Goal: Navigation & Orientation: Find specific page/section

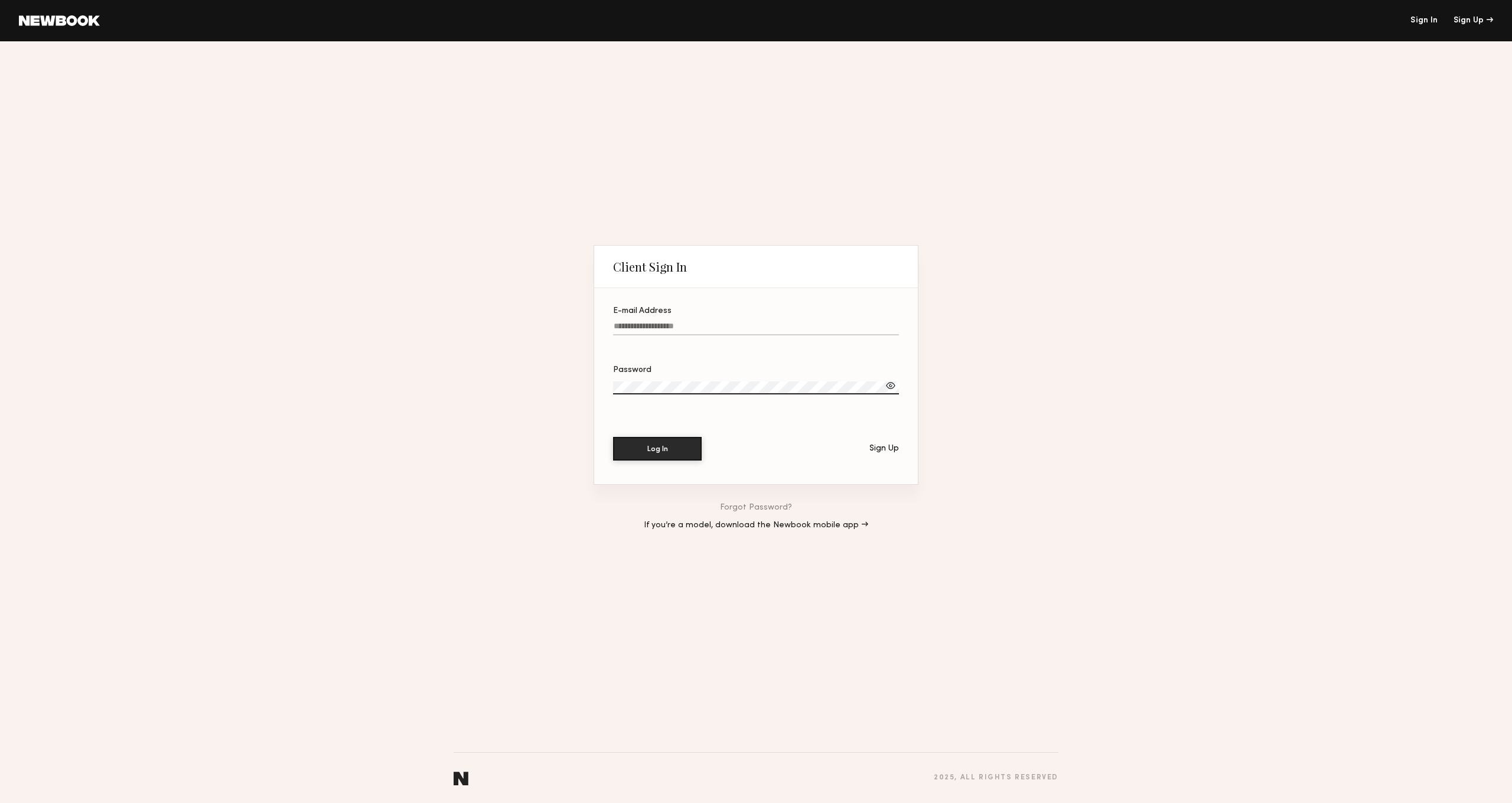
type input "**********"
click at [658, 448] on button "Log In" at bounding box center [657, 448] width 89 height 24
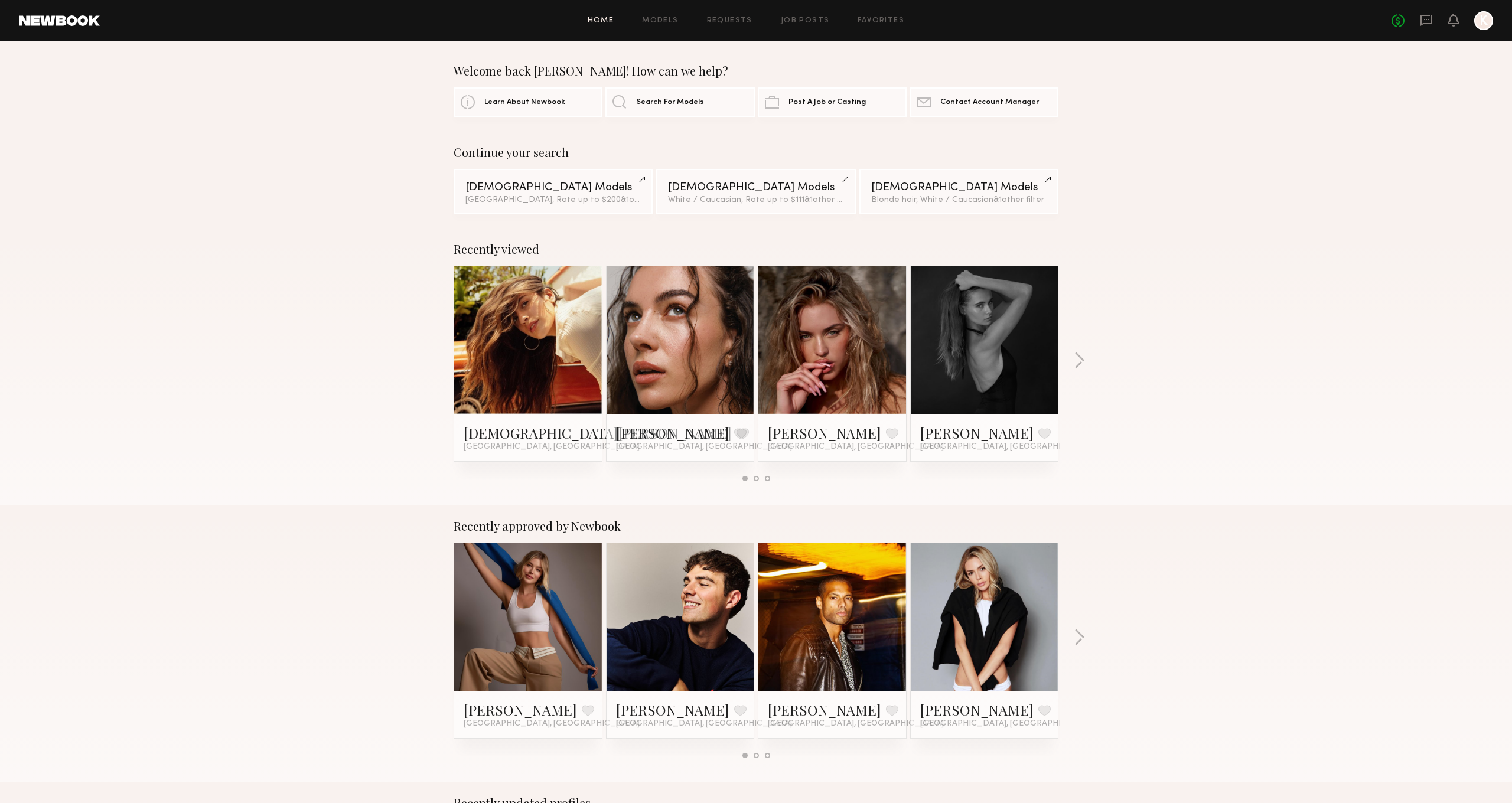
scroll to position [1, 0]
click at [1078, 362] on button "button" at bounding box center [1079, 362] width 11 height 20
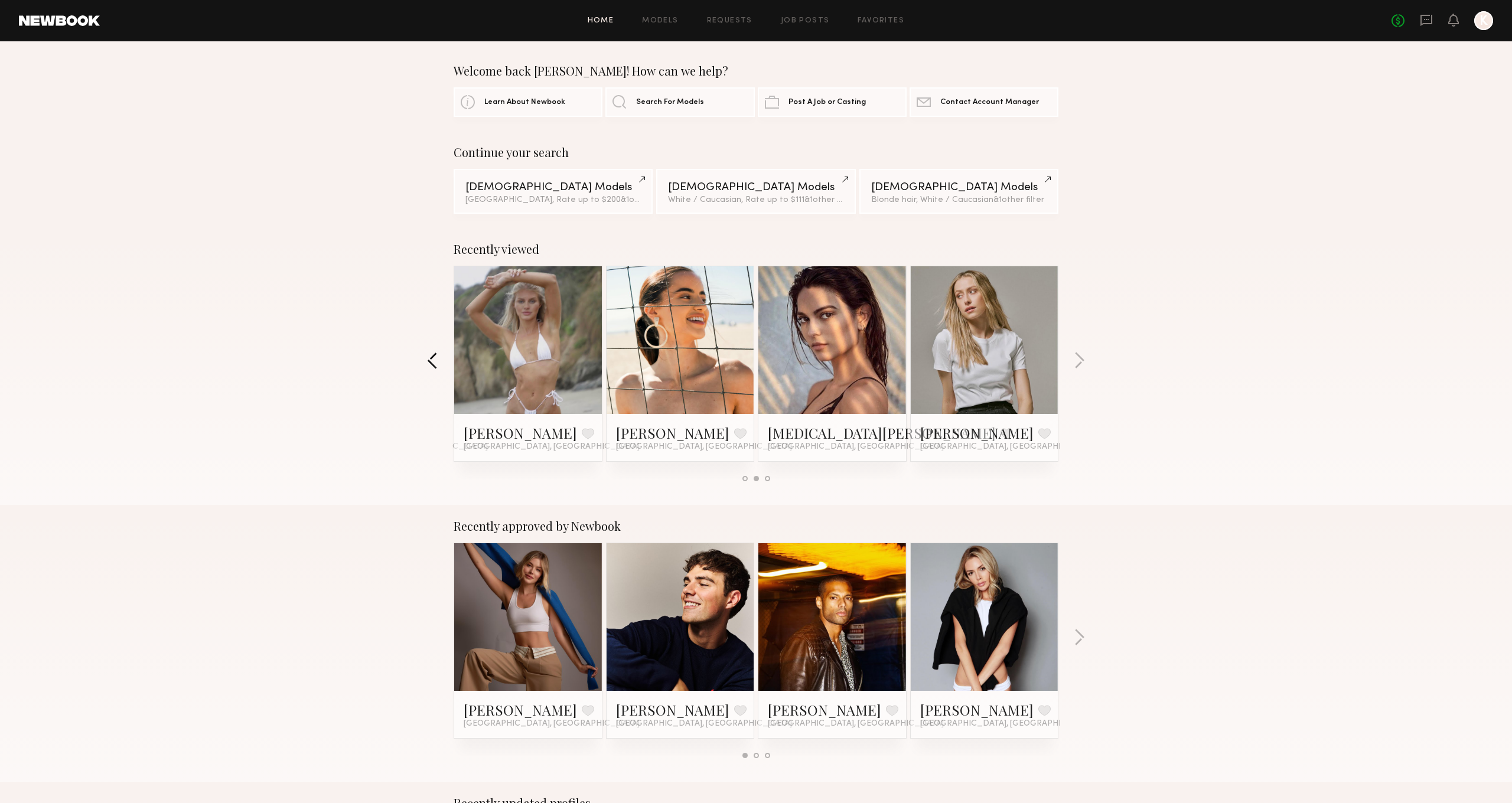
click at [433, 362] on button "button" at bounding box center [432, 362] width 11 height 20
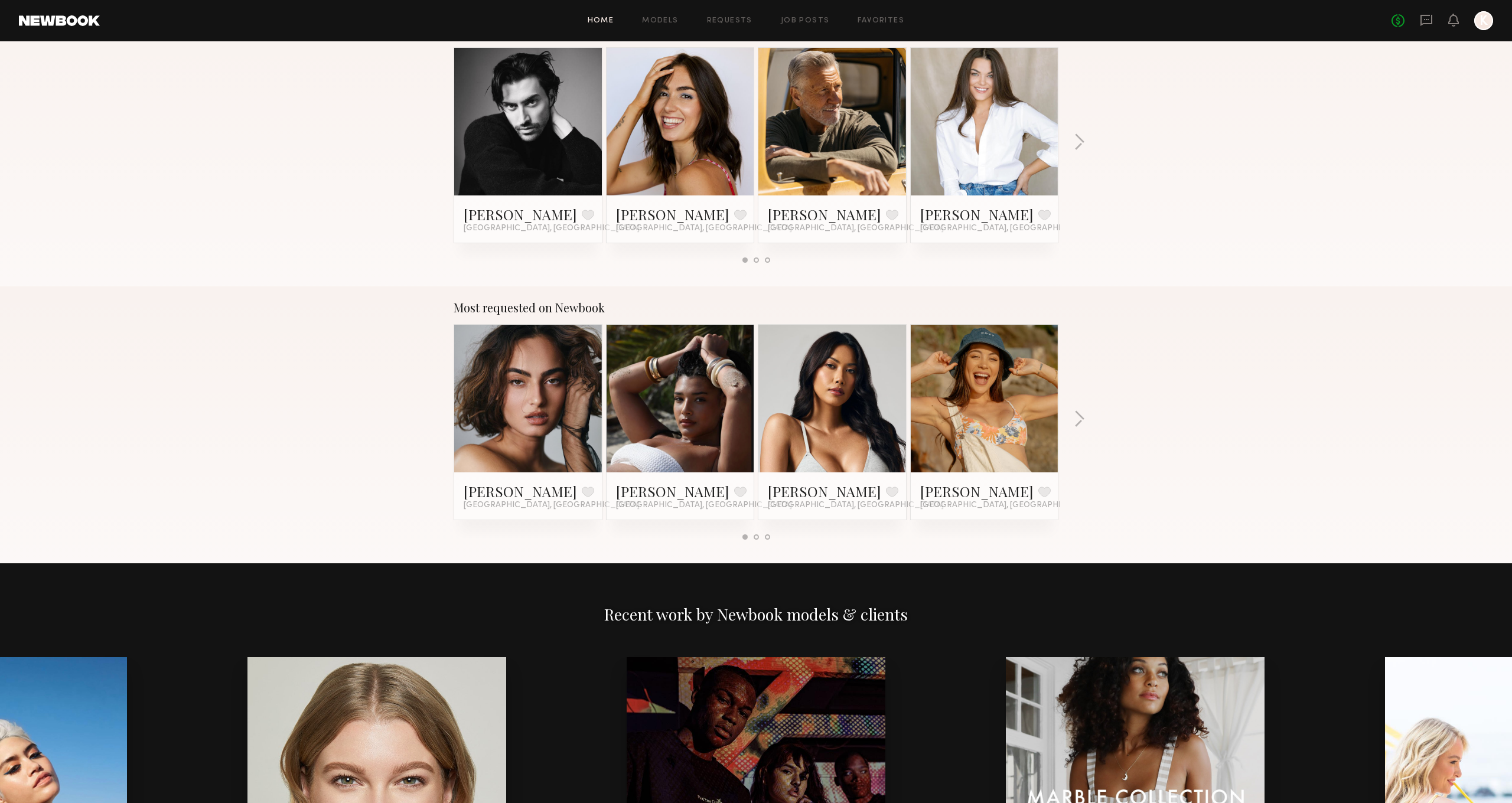
scroll to position [773, 0]
click at [1080, 416] on button "button" at bounding box center [1079, 421] width 11 height 20
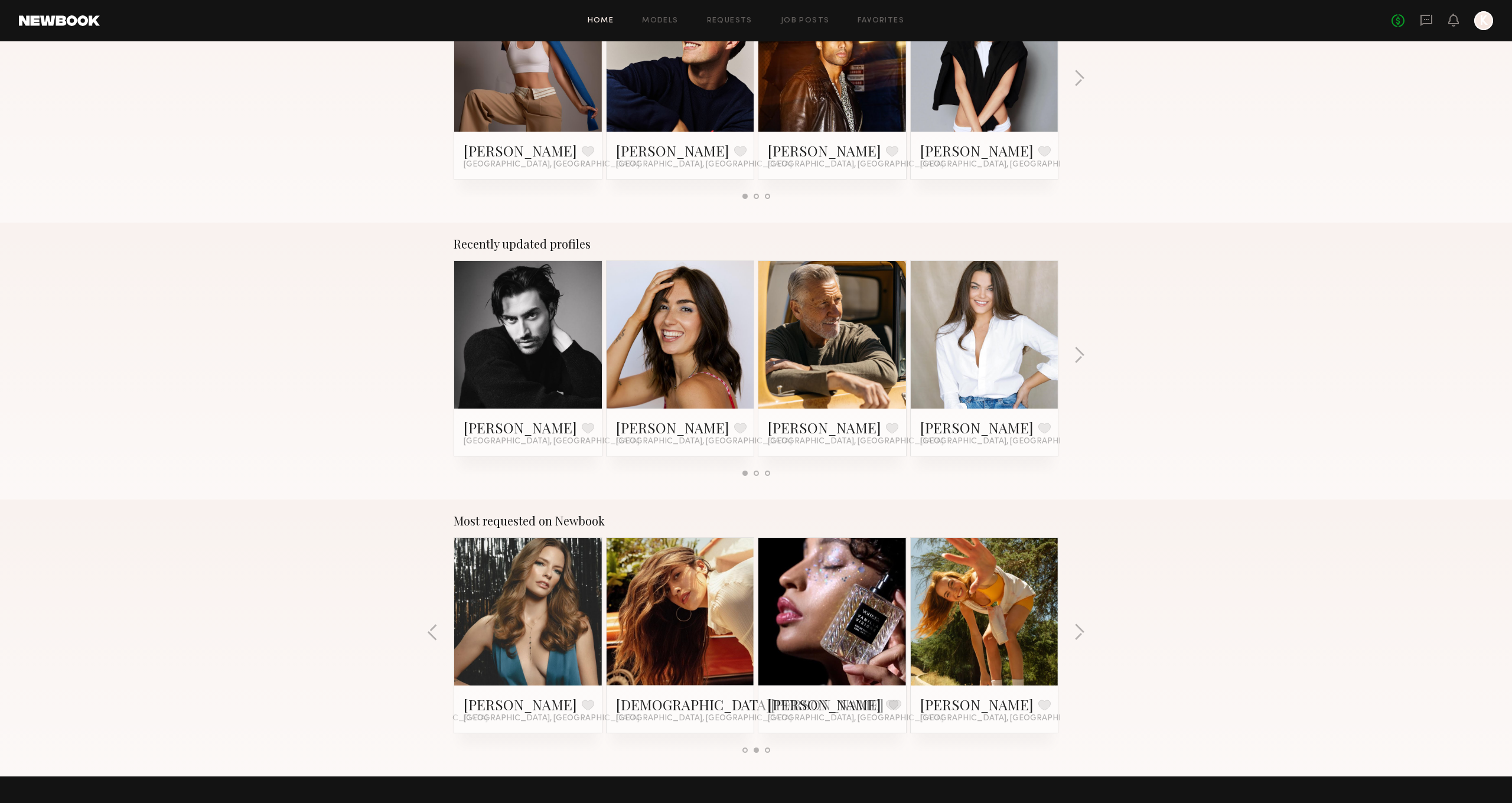
scroll to position [559, 0]
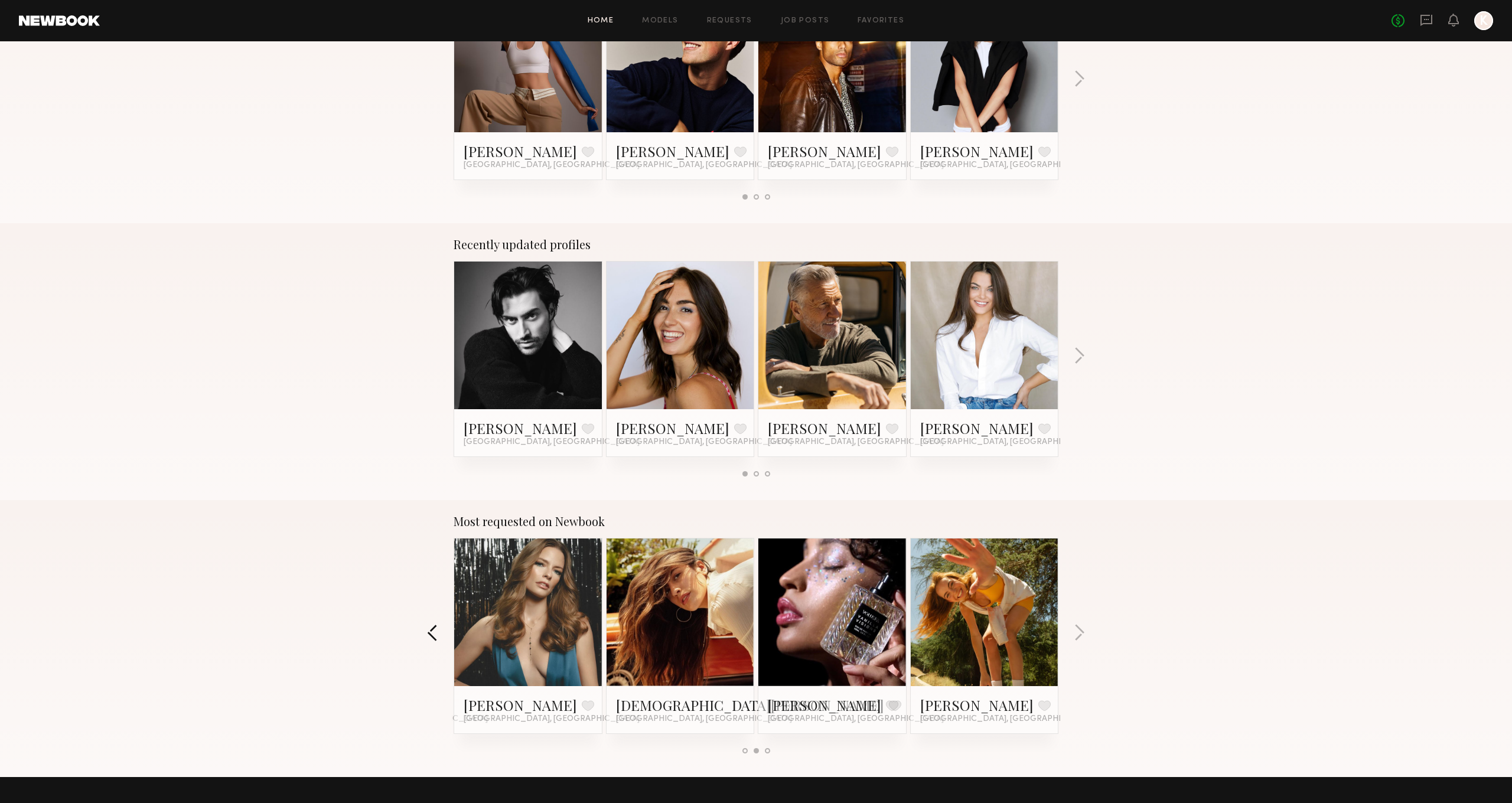
click at [436, 632] on button "button" at bounding box center [432, 634] width 11 height 20
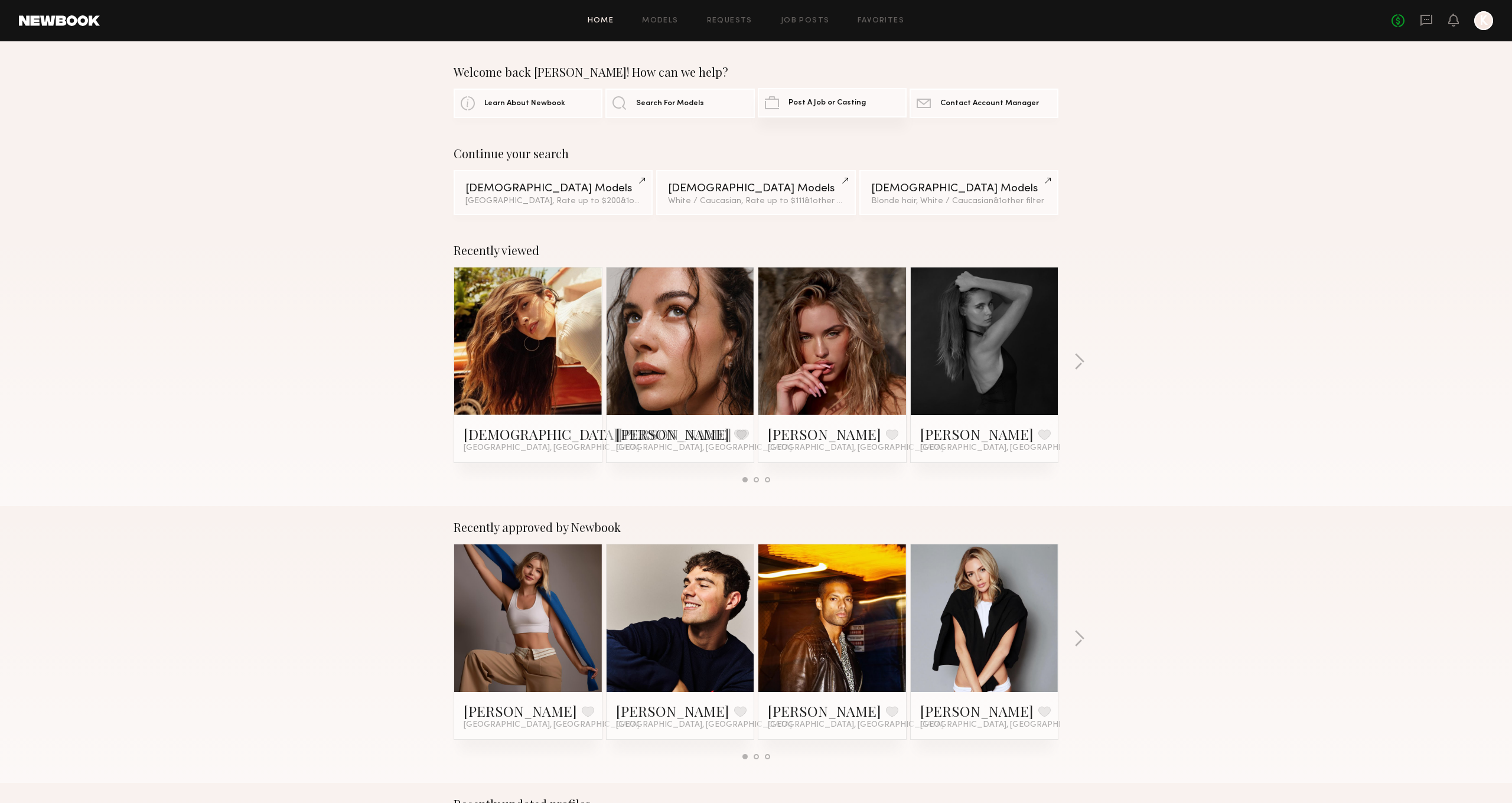
scroll to position [0, 0]
click at [725, 18] on link "Requests" at bounding box center [729, 21] width 45 height 8
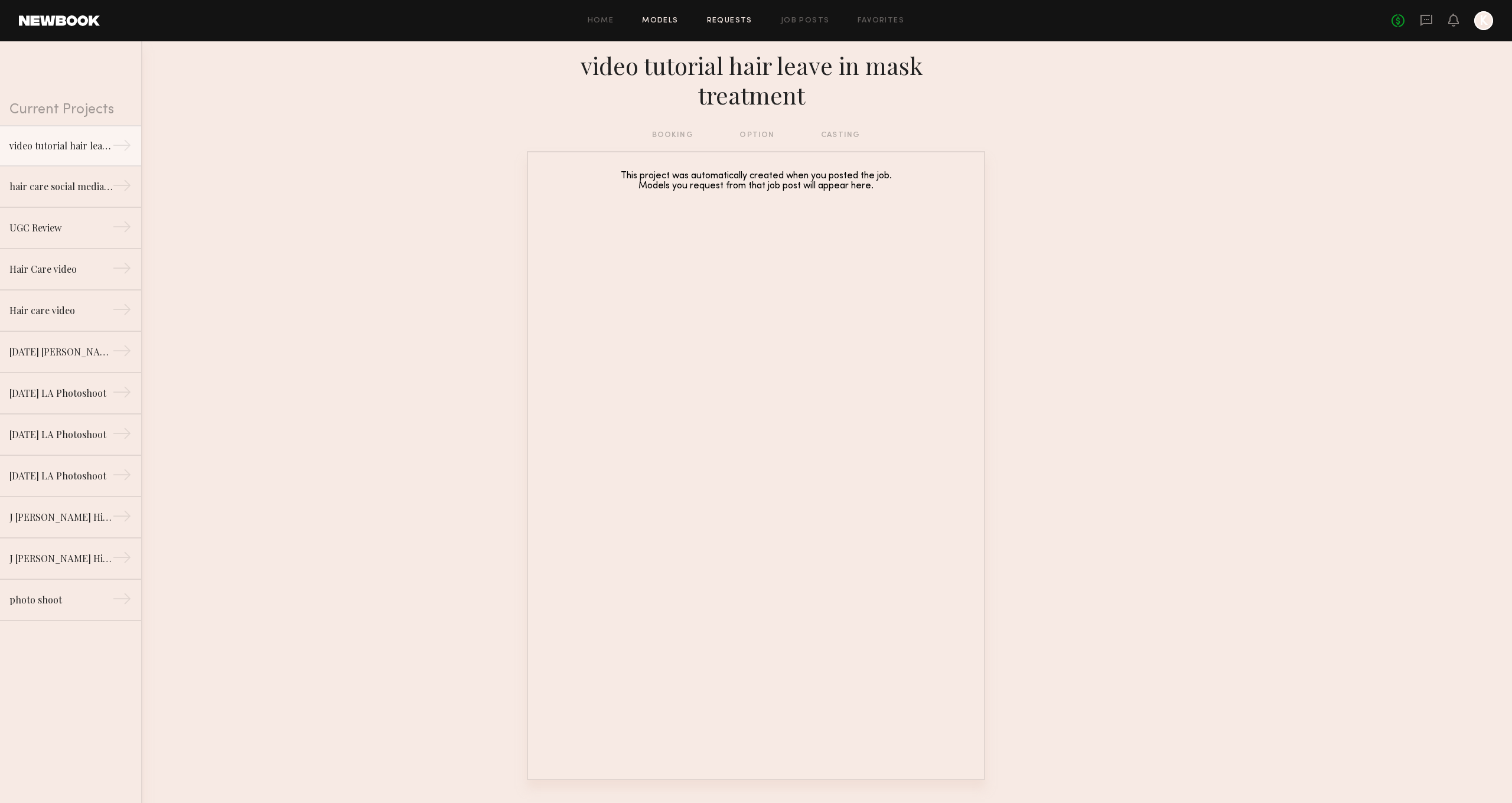
click at [661, 24] on link "Models" at bounding box center [659, 21] width 36 height 8
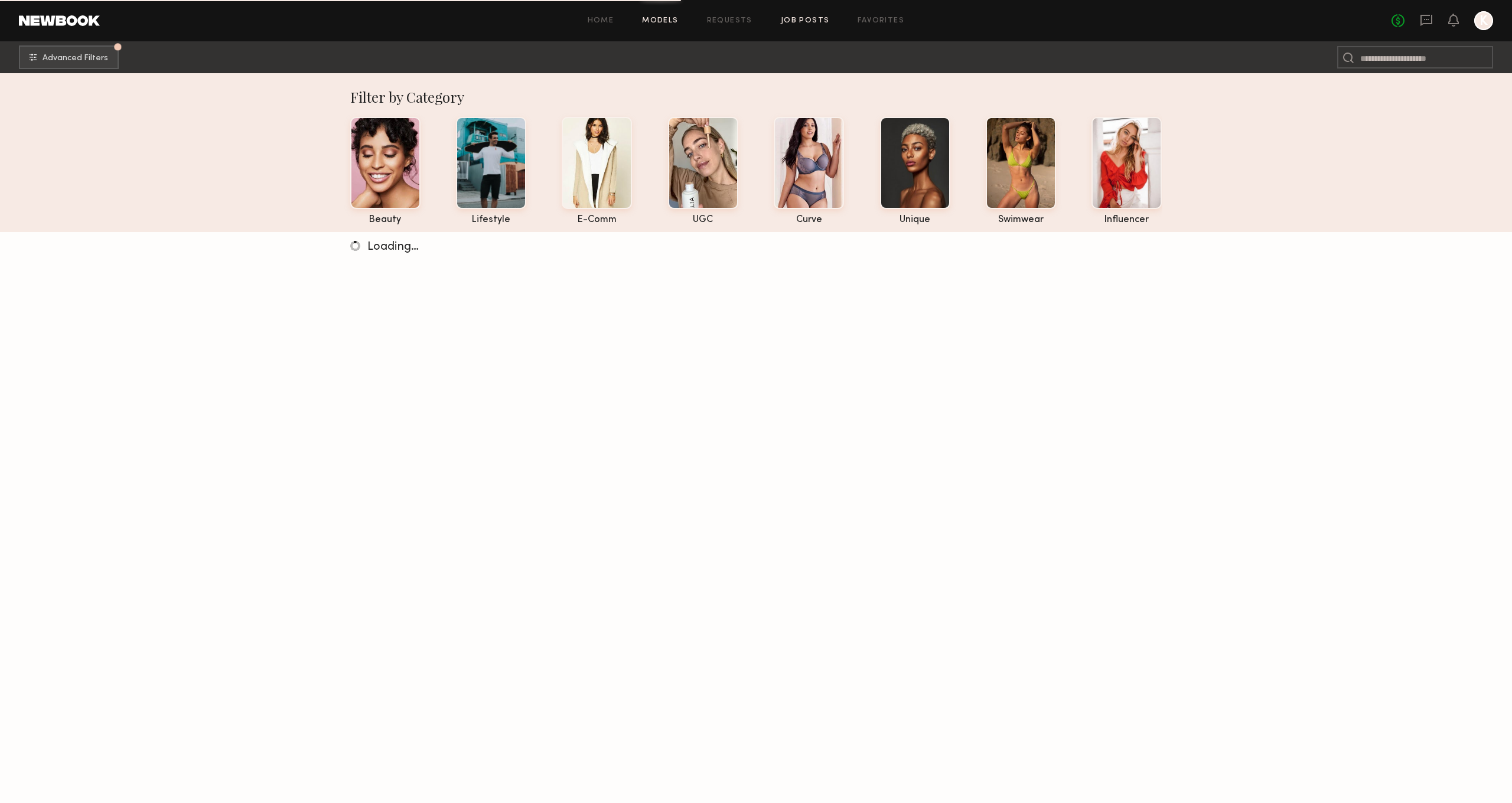
click at [811, 20] on link "Job Posts" at bounding box center [805, 21] width 49 height 8
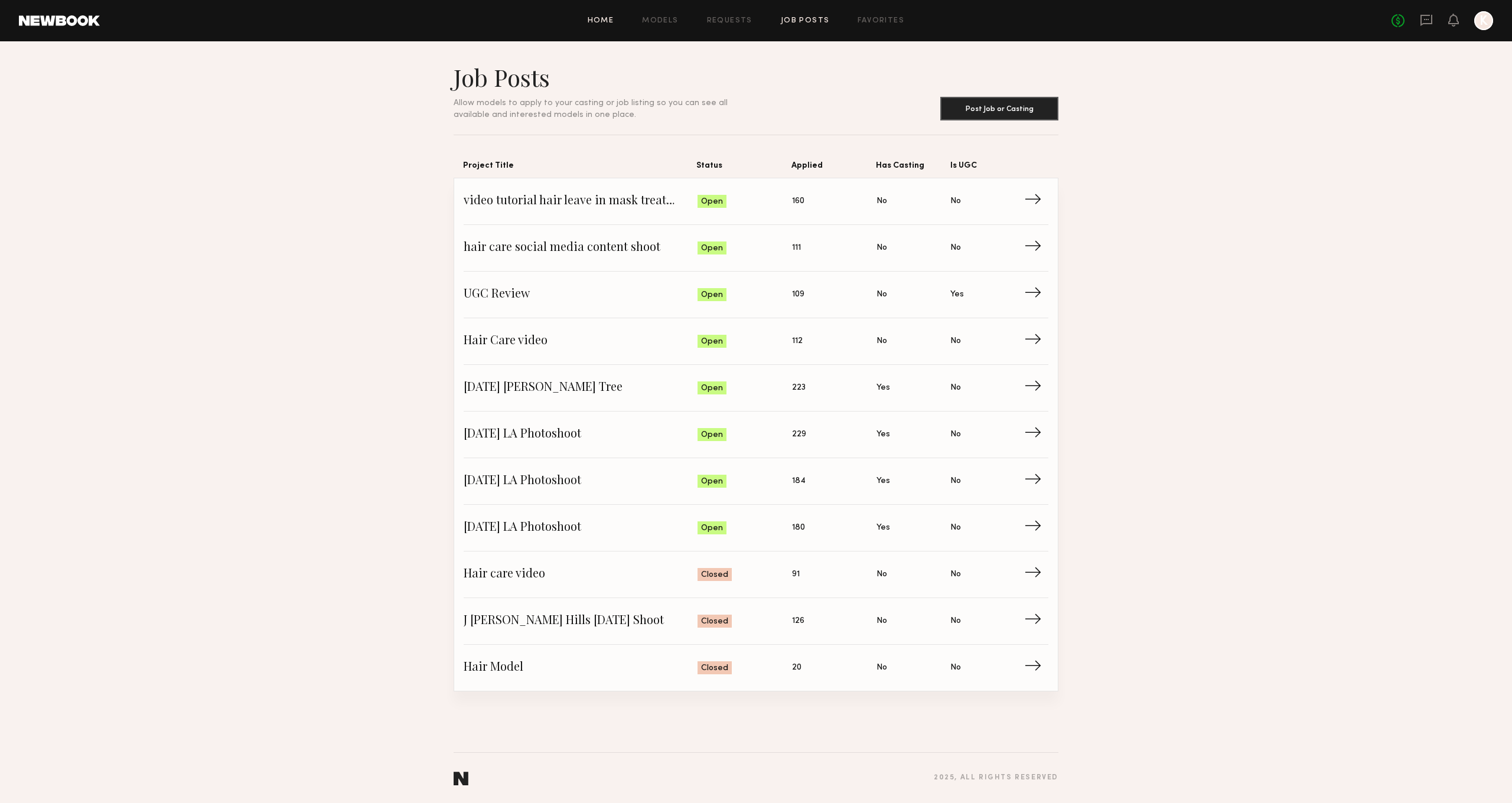
click at [604, 22] on link "Home" at bounding box center [601, 21] width 26 height 8
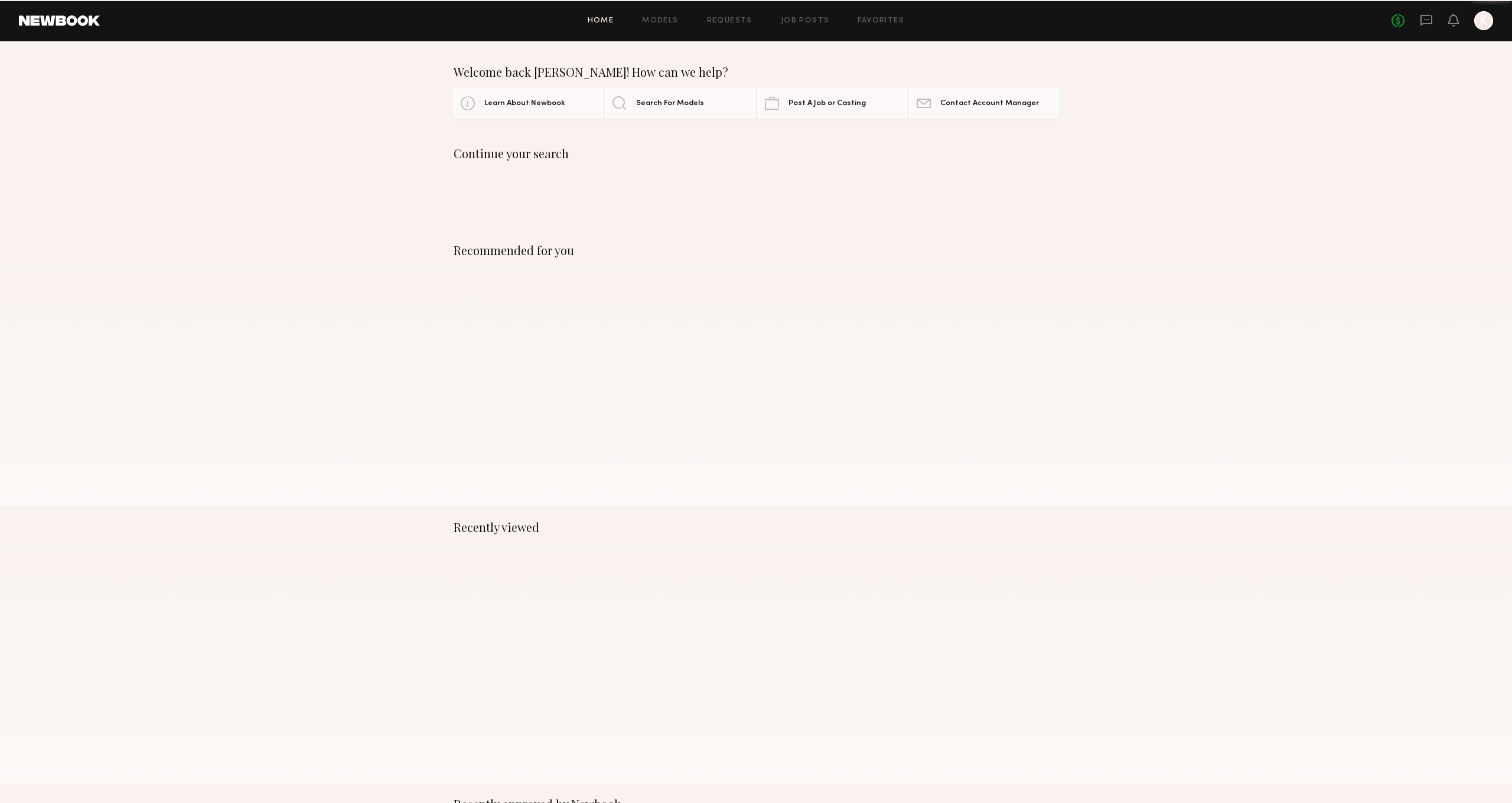
scroll to position [1, 0]
